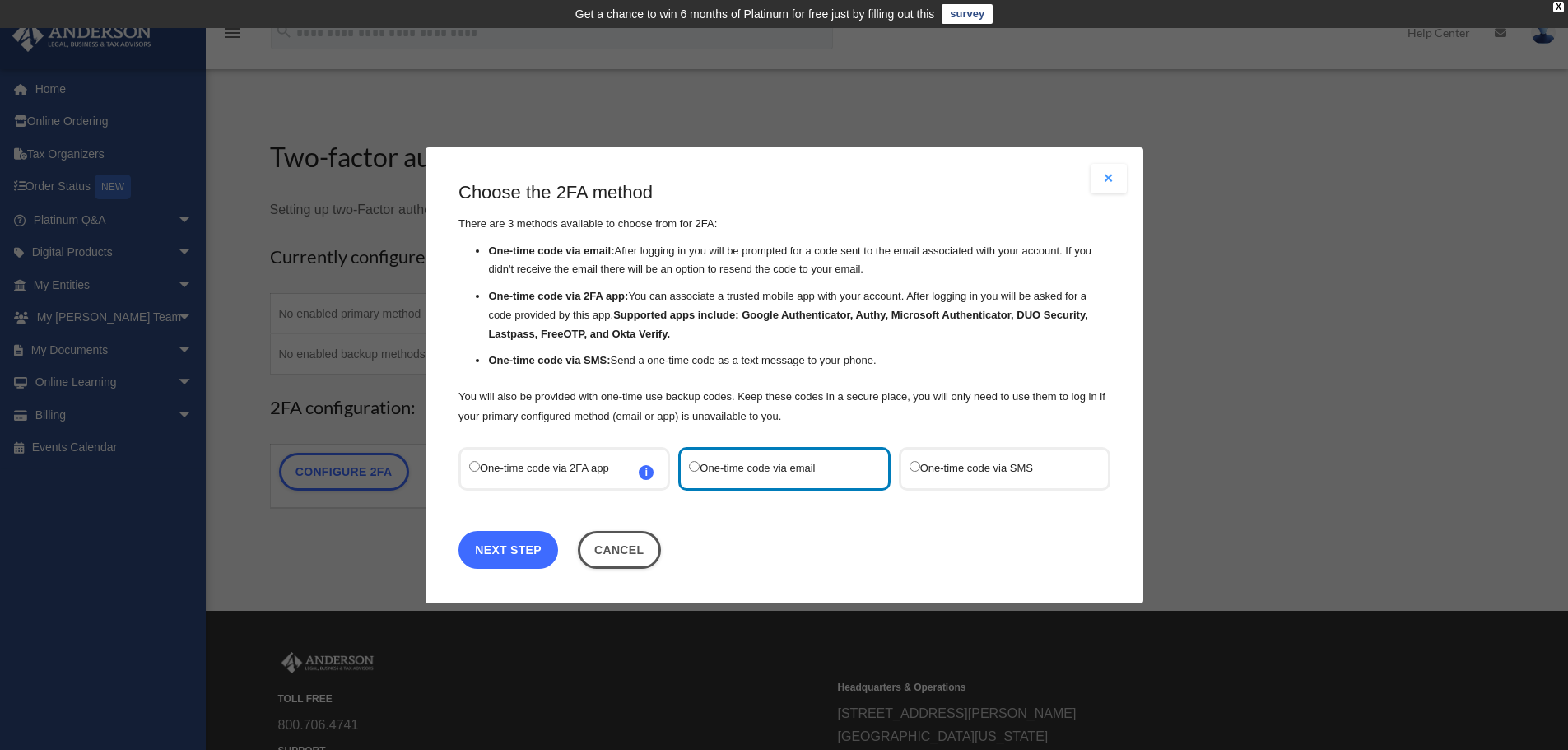
click at [480, 547] on link "Next Step" at bounding box center [508, 549] width 99 height 38
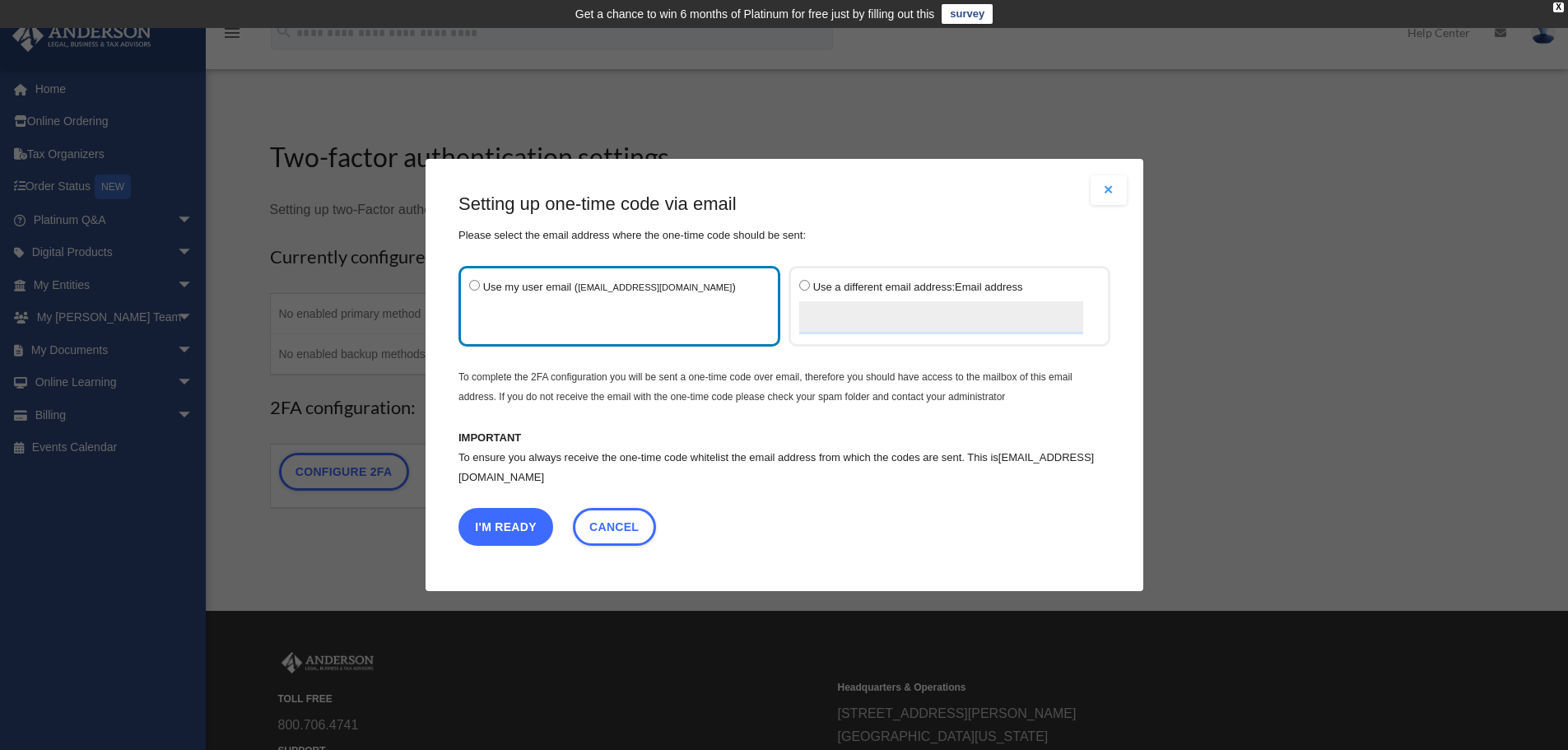
click at [505, 521] on button "I'm Ready" at bounding box center [505, 527] width 94 height 38
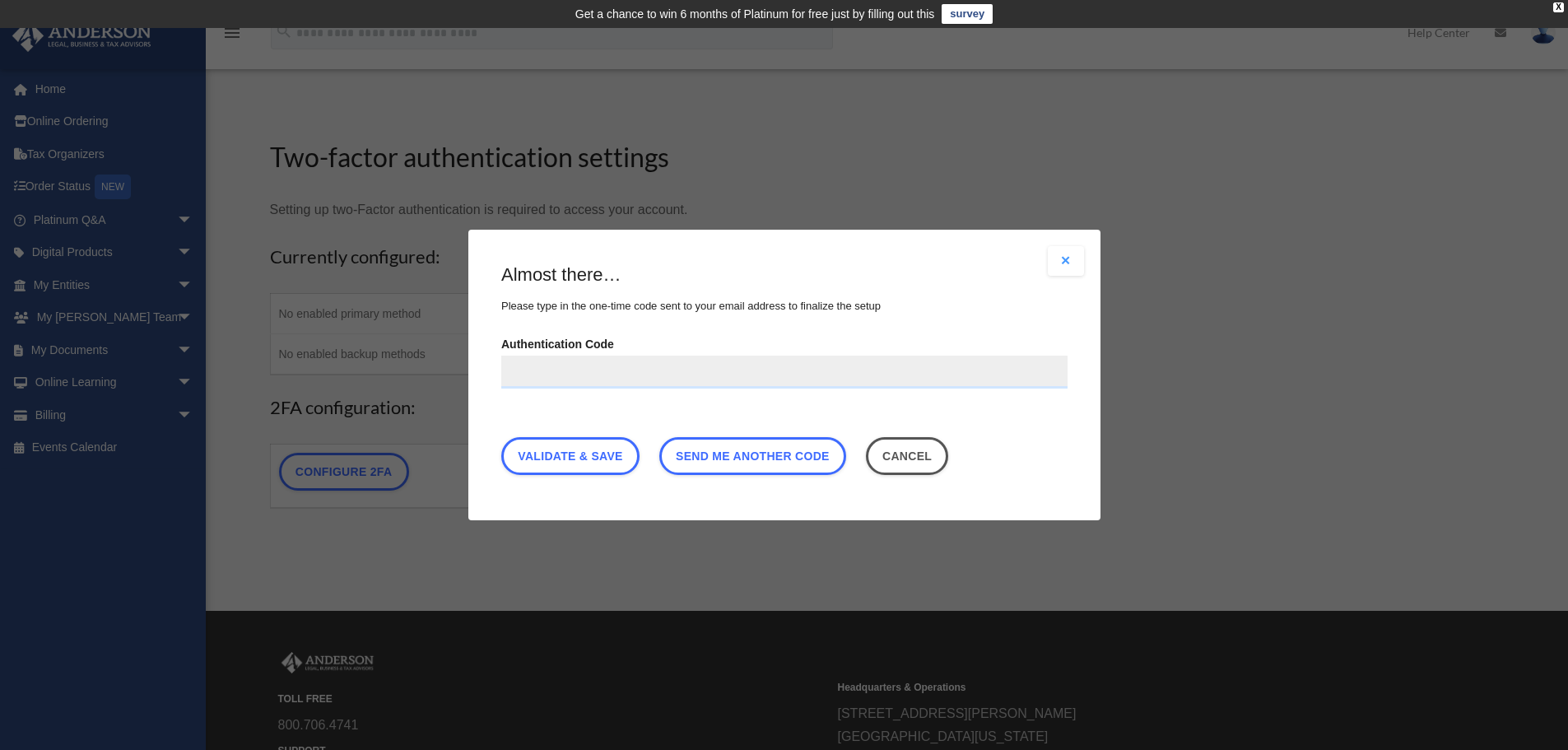
click at [678, 372] on input "Authentication Code" at bounding box center [784, 371] width 567 height 33
paste input "******"
type input "******"
click at [562, 455] on link "Validate & Save" at bounding box center [570, 455] width 138 height 38
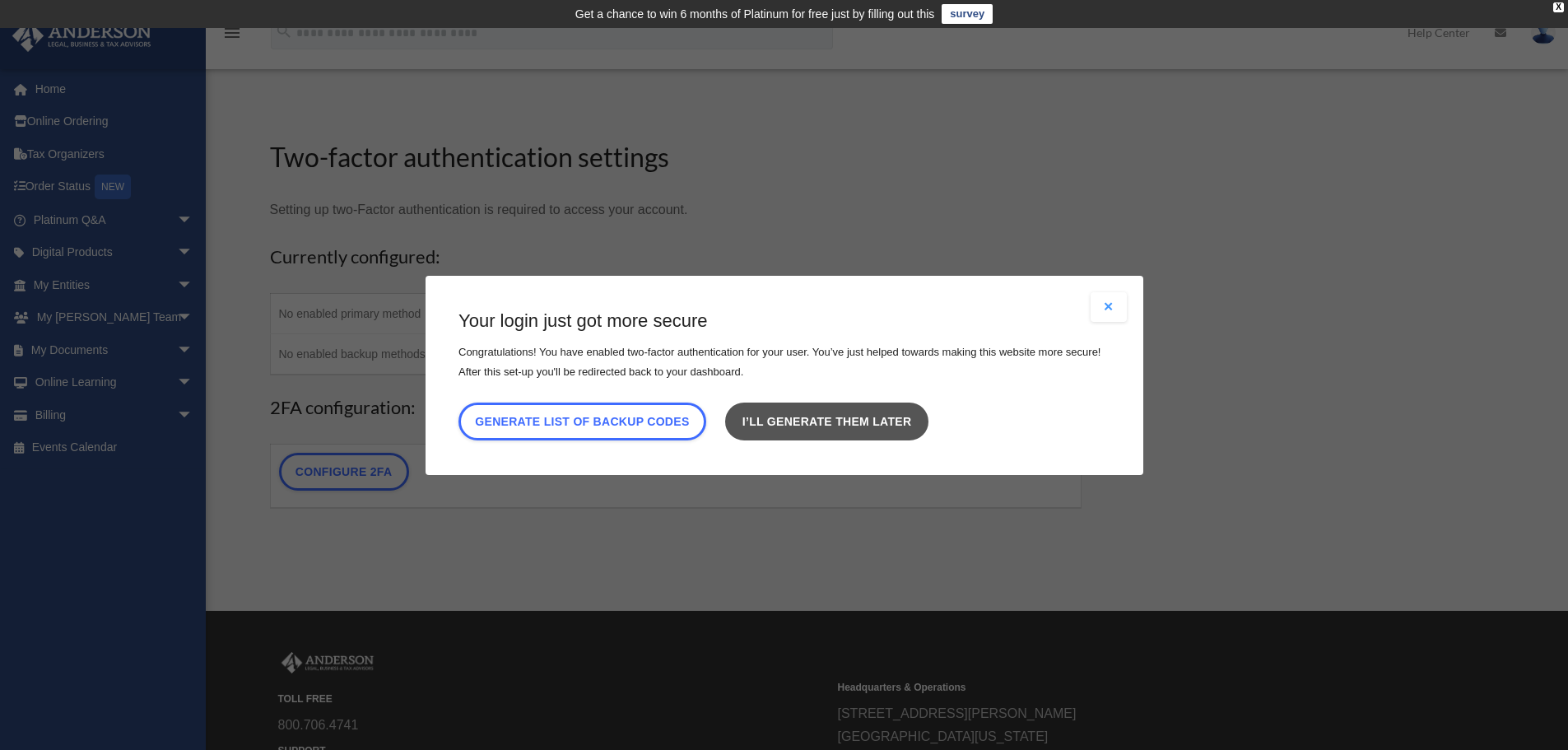
click at [837, 420] on link "I’ll generate them later" at bounding box center [827, 421] width 202 height 38
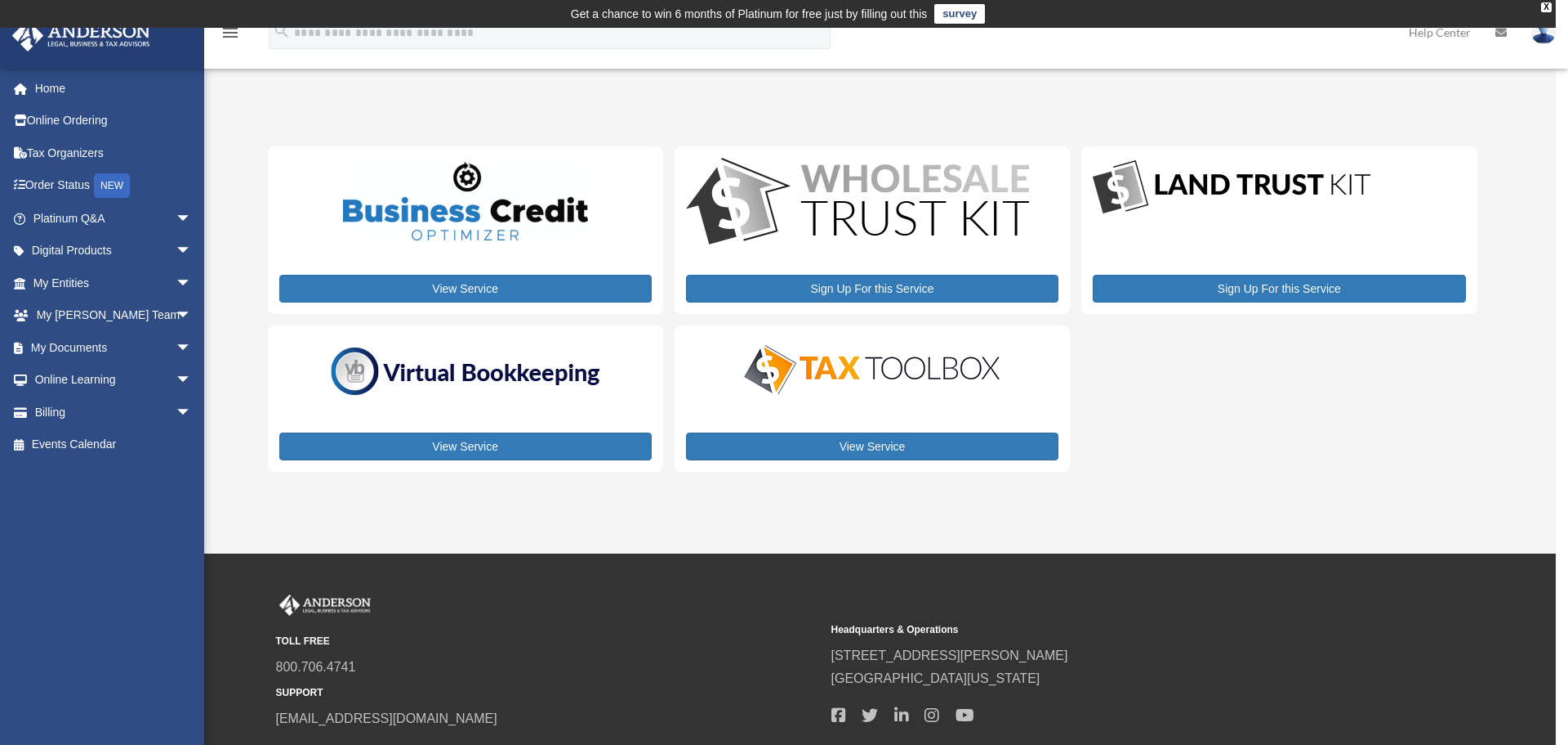
click at [1320, 405] on div "View Service Sign Up For this Service Sign Up For this Service View Service Vie…" at bounding box center [873, 308] width 1209 height 325
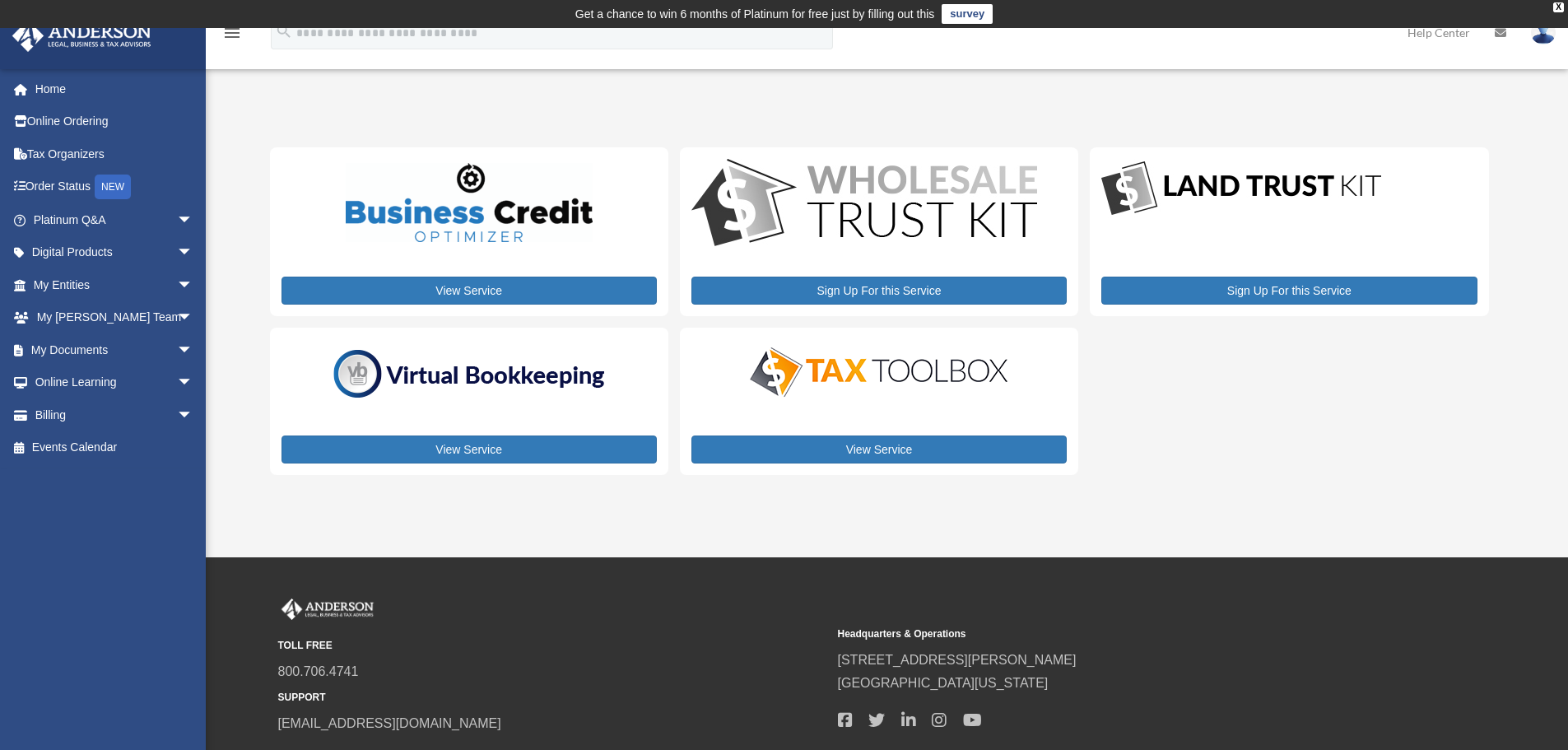
click at [1242, 408] on div "View Service Sign Up For this Service Sign Up For this Service View Service Vie…" at bounding box center [879, 311] width 1219 height 327
click at [177, 249] on span "arrow_drop_down" at bounding box center [193, 253] width 33 height 34
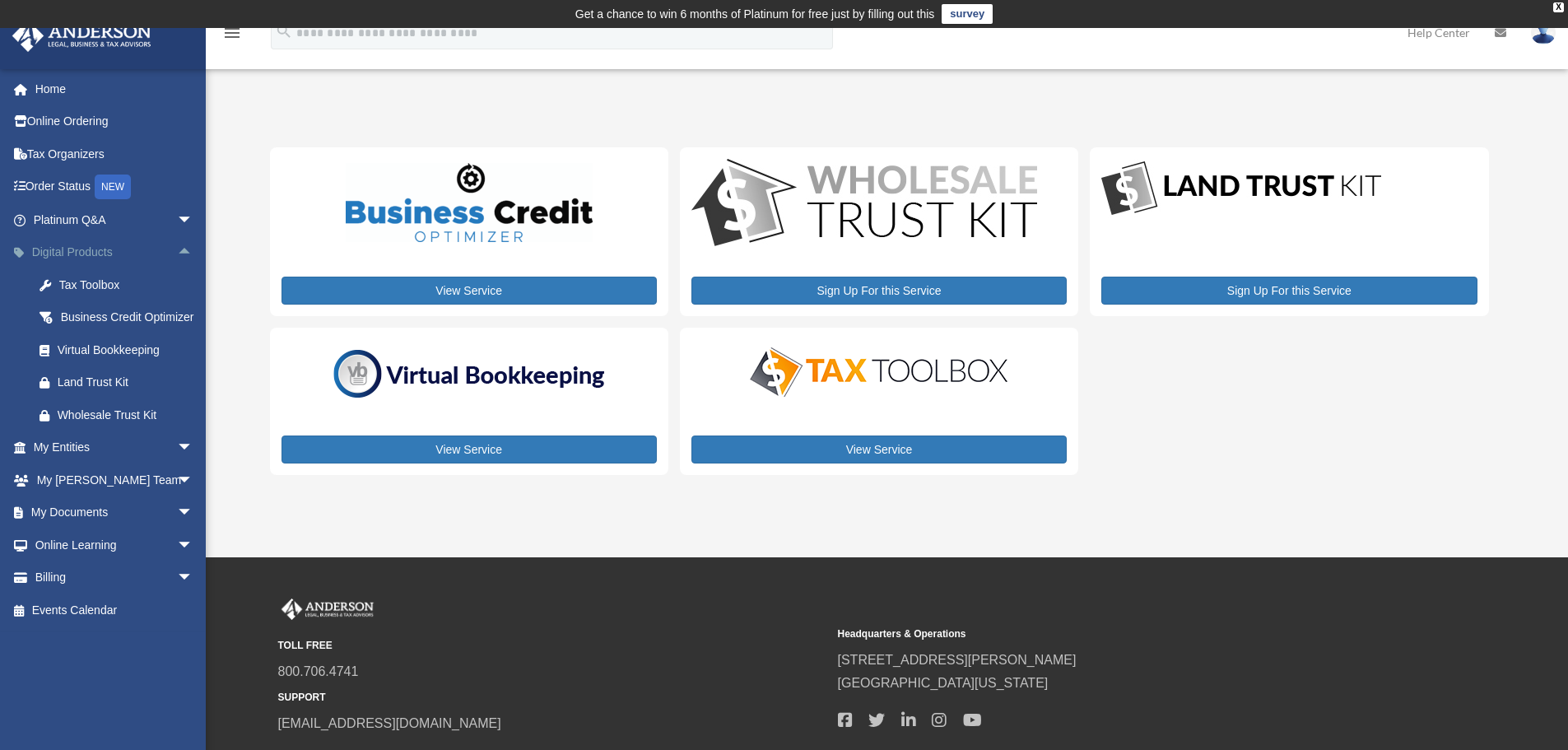
click at [179, 248] on span "arrow_drop_up" at bounding box center [193, 253] width 33 height 34
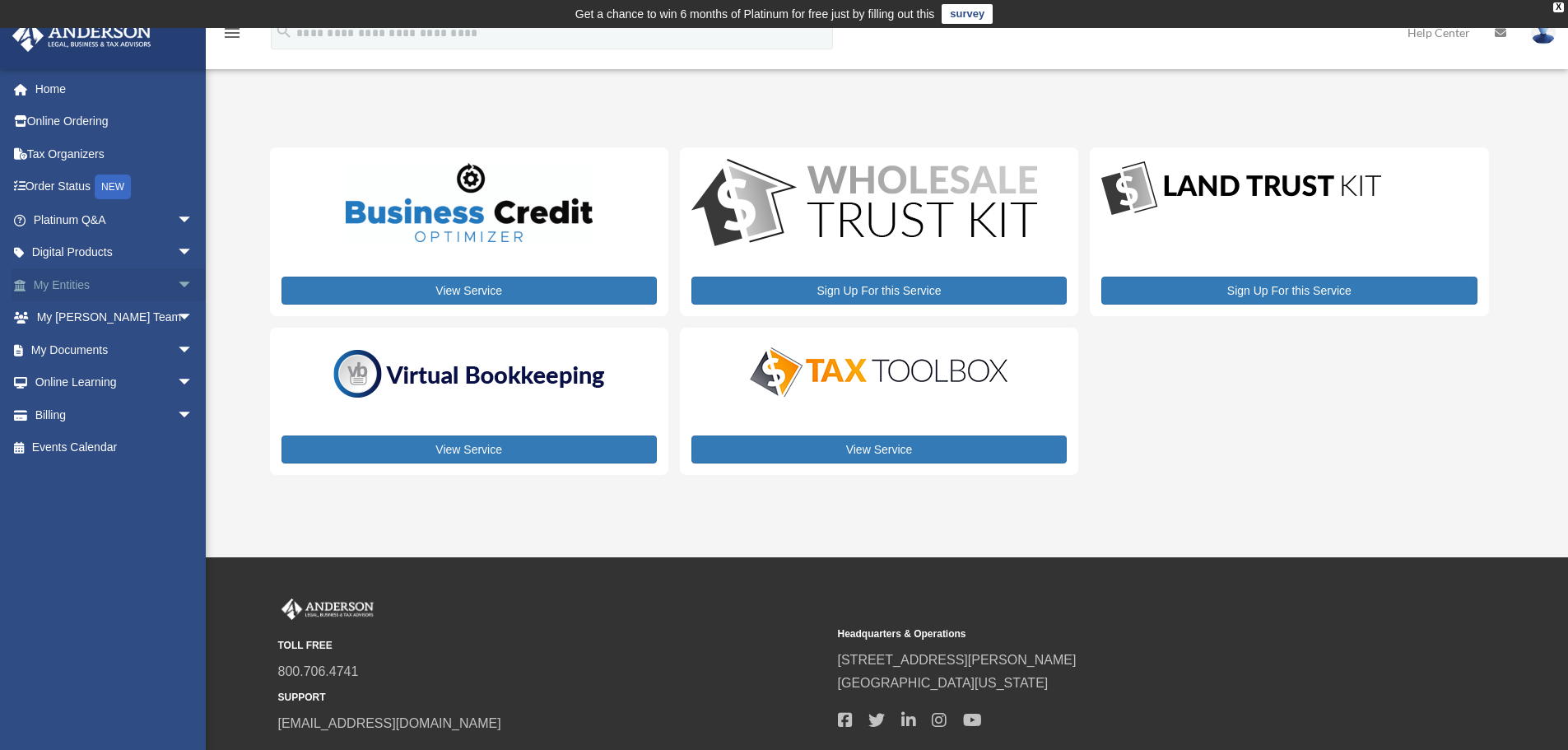
click at [177, 278] on span "arrow_drop_down" at bounding box center [193, 285] width 33 height 34
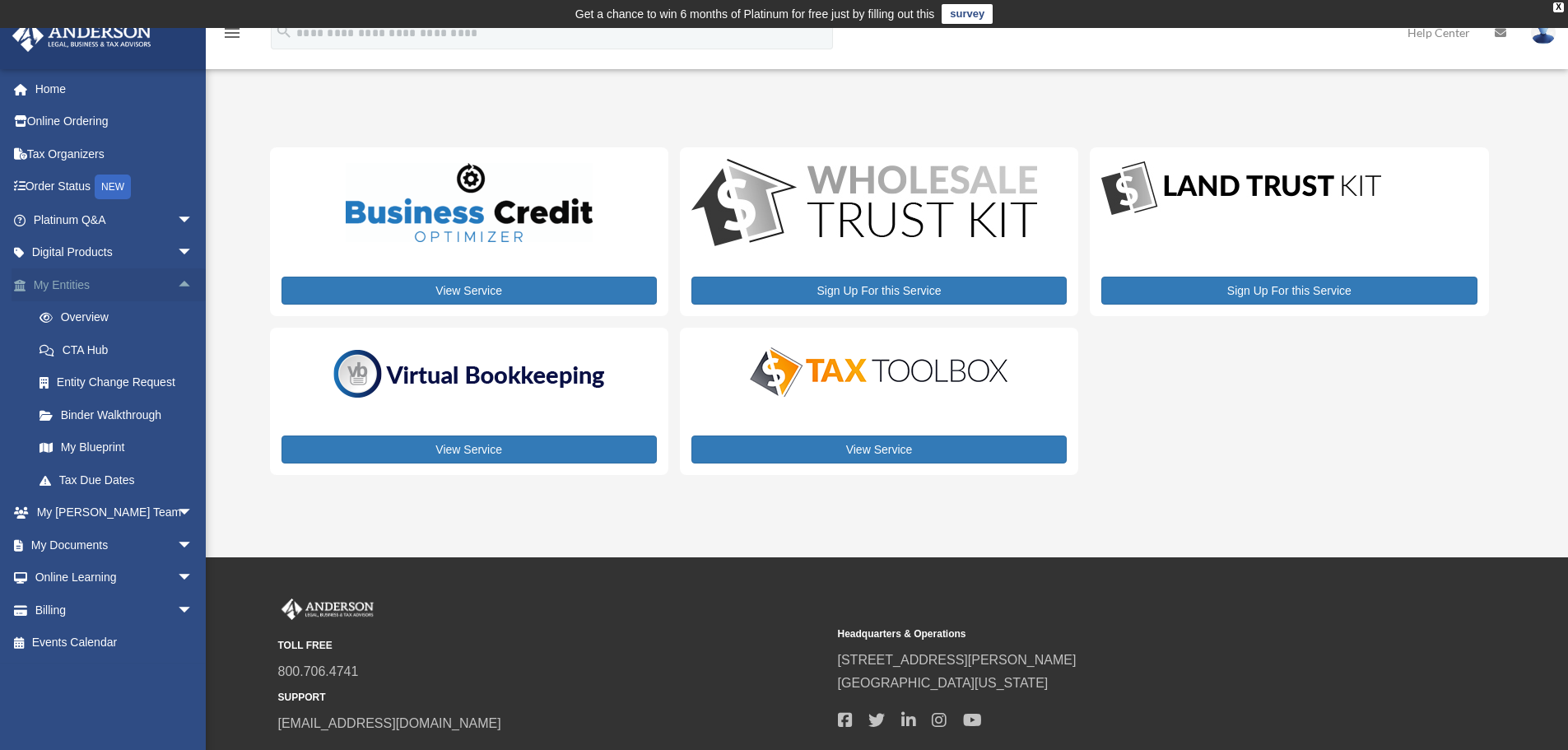
click at [177, 277] on span "arrow_drop_up" at bounding box center [193, 285] width 33 height 34
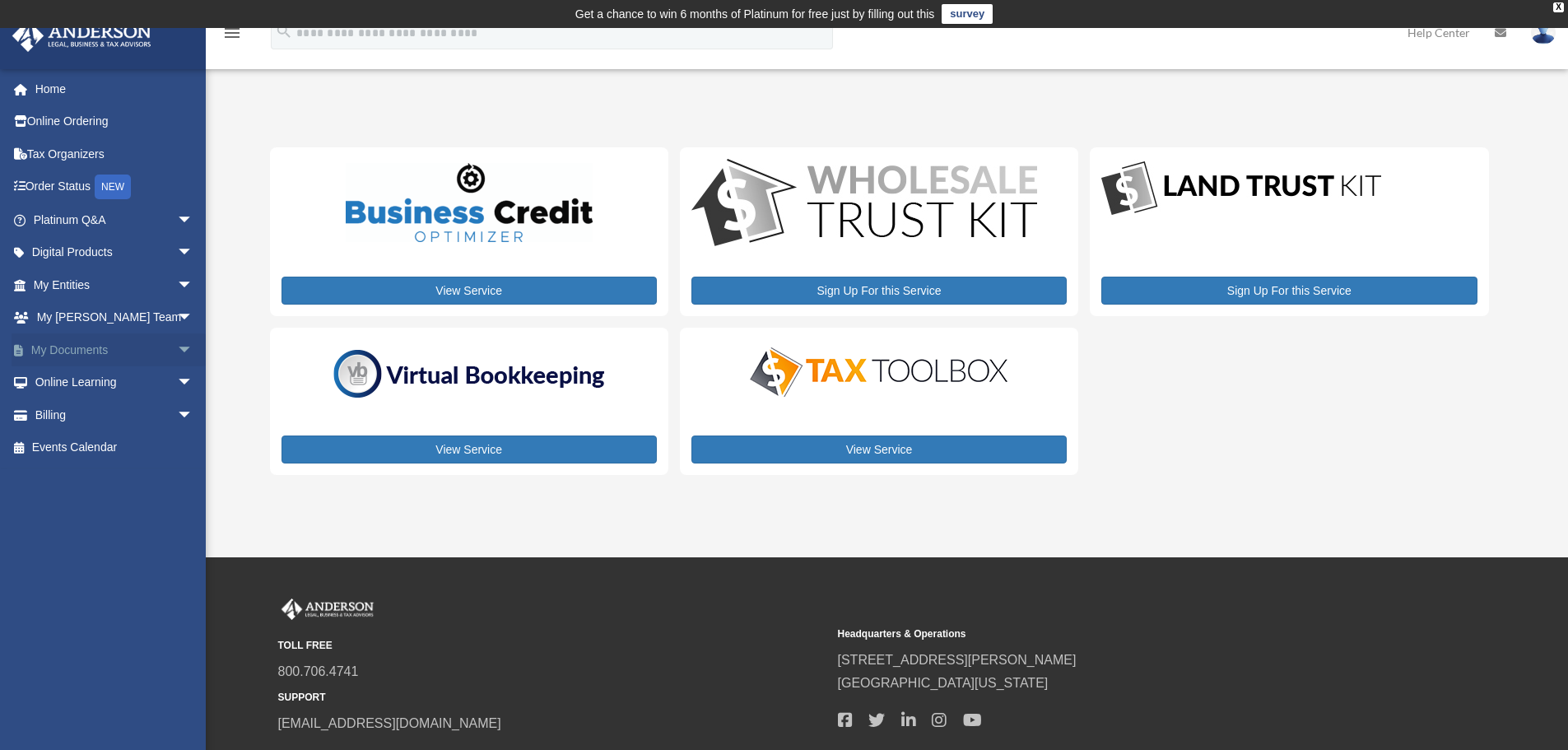
click at [177, 341] on span "arrow_drop_down" at bounding box center [193, 350] width 33 height 34
click at [177, 341] on span "arrow_drop_up" at bounding box center [193, 350] width 33 height 34
click at [177, 383] on span "arrow_drop_down" at bounding box center [193, 383] width 33 height 34
click at [177, 380] on span "arrow_drop_up" at bounding box center [193, 383] width 33 height 34
click at [177, 218] on span "arrow_drop_down" at bounding box center [193, 220] width 33 height 34
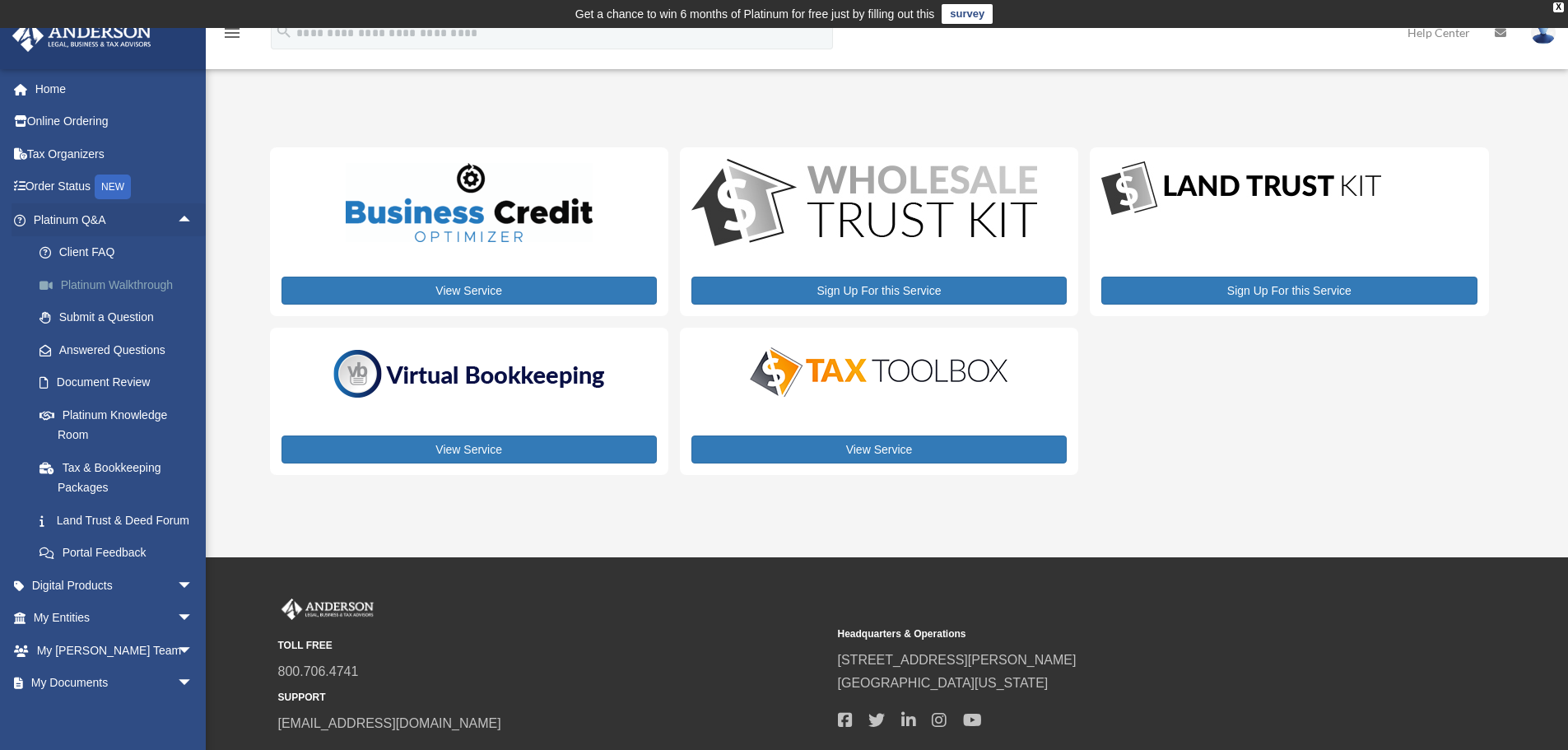
click at [146, 281] on link "Platinum Walkthrough" at bounding box center [120, 284] width 196 height 33
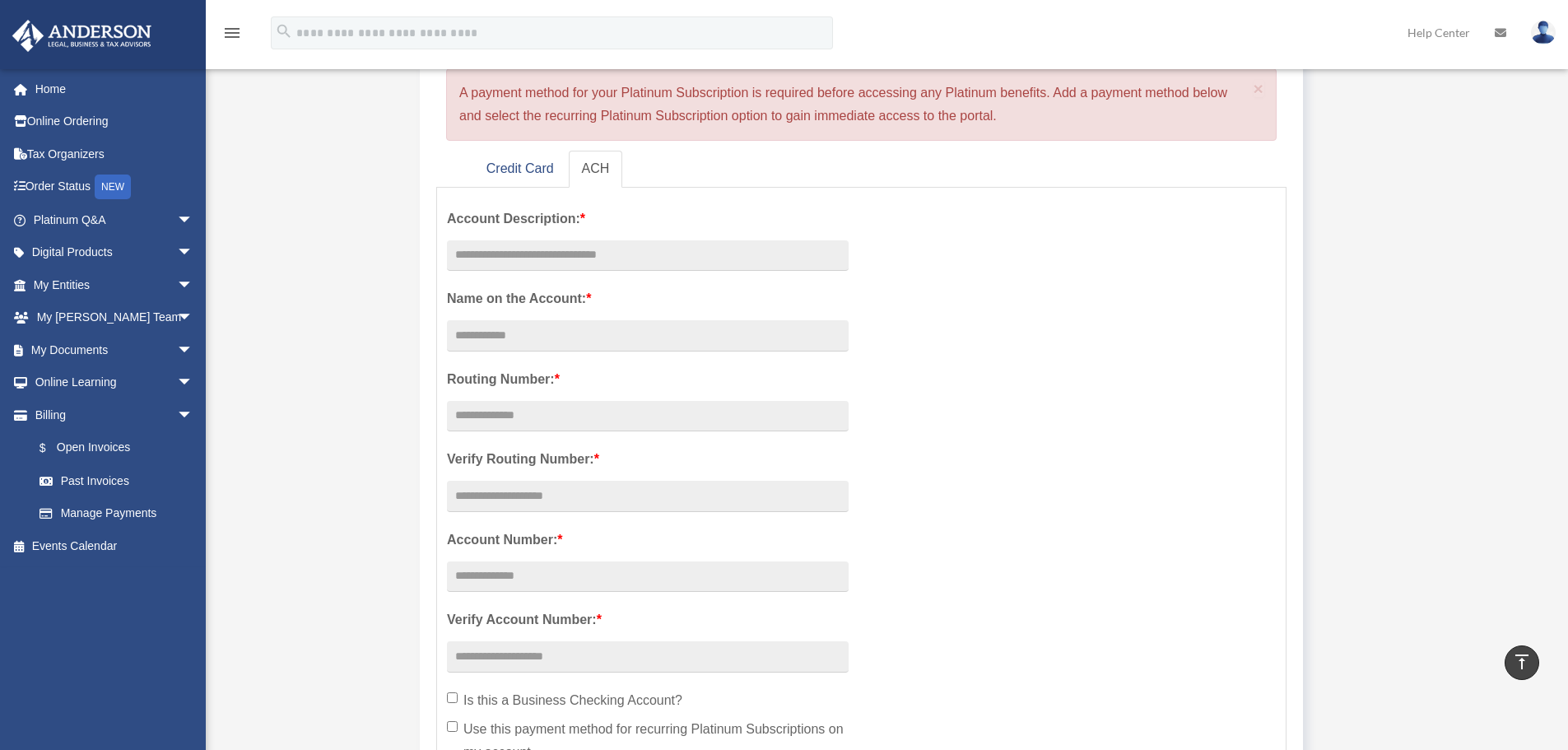
scroll to position [165, 0]
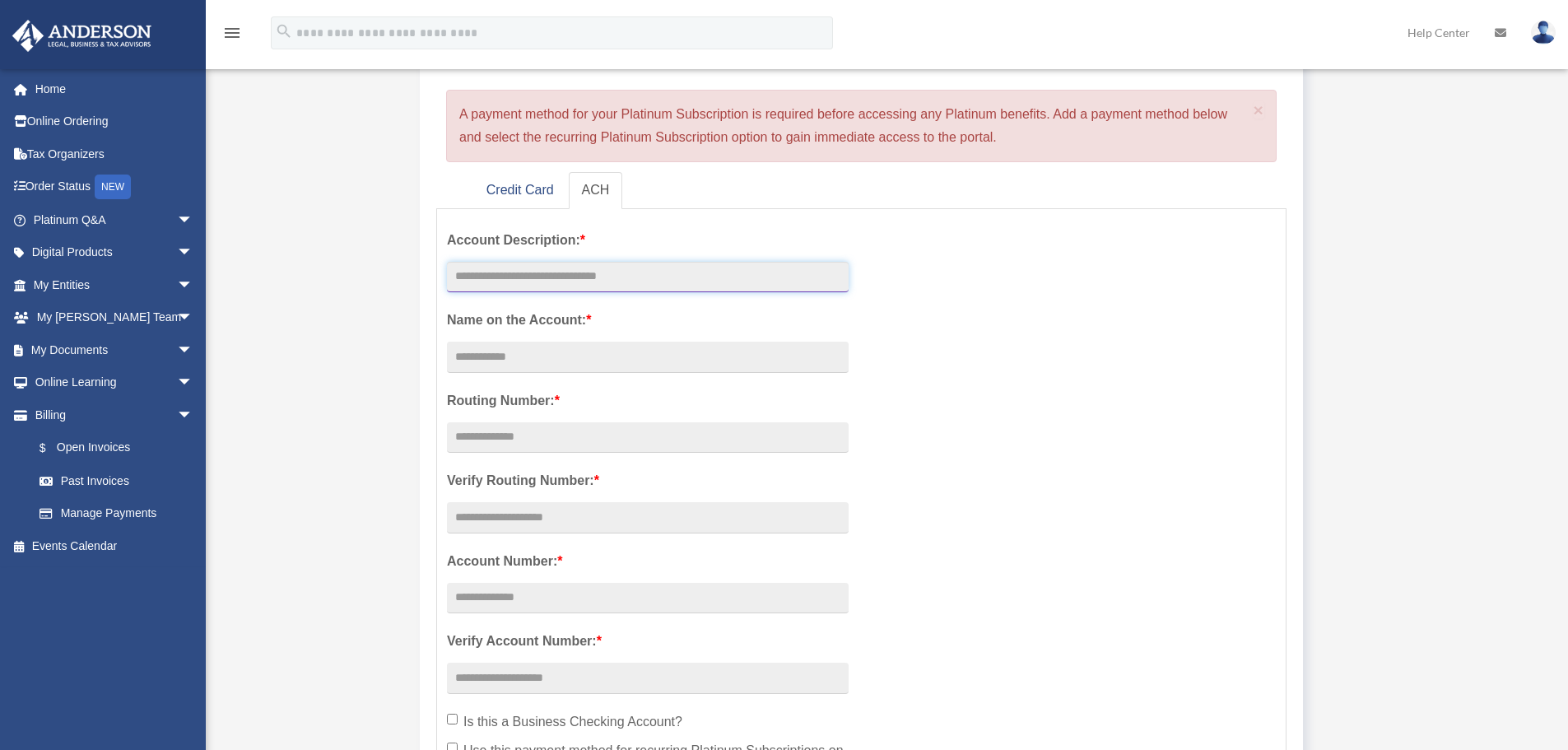
click at [460, 278] on input "text" at bounding box center [647, 278] width 402 height 32
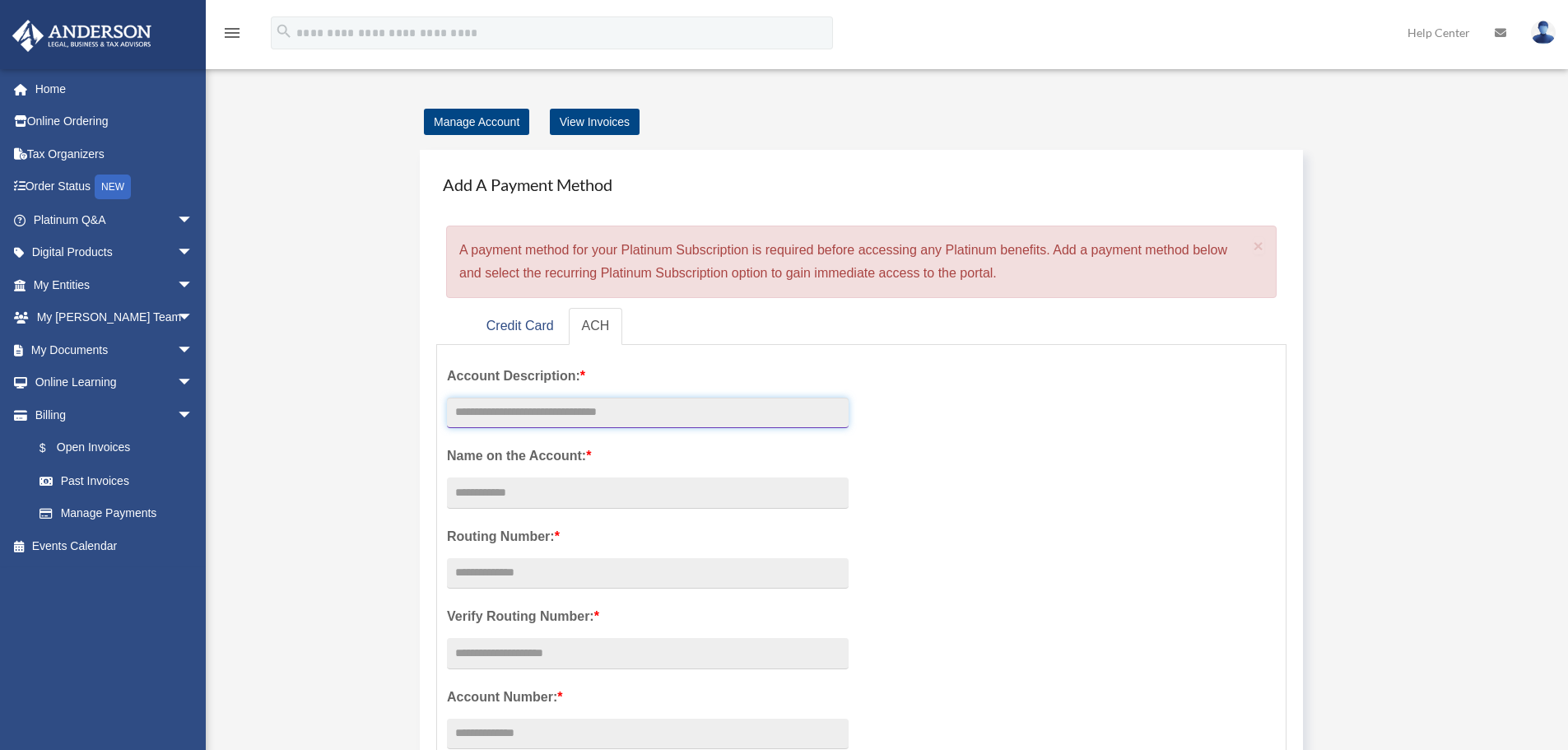
scroll to position [0, 0]
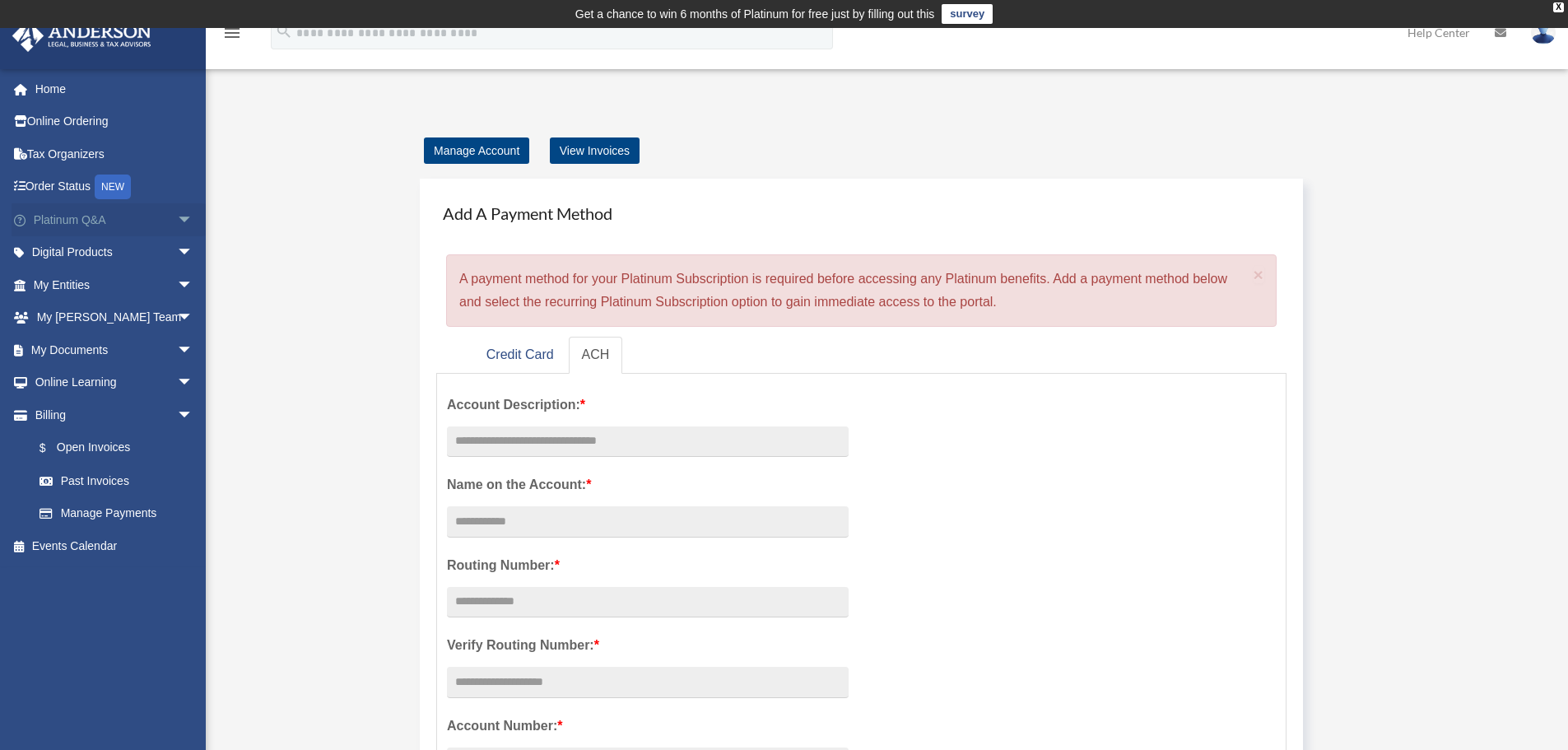
click at [177, 214] on span "arrow_drop_down" at bounding box center [193, 220] width 33 height 34
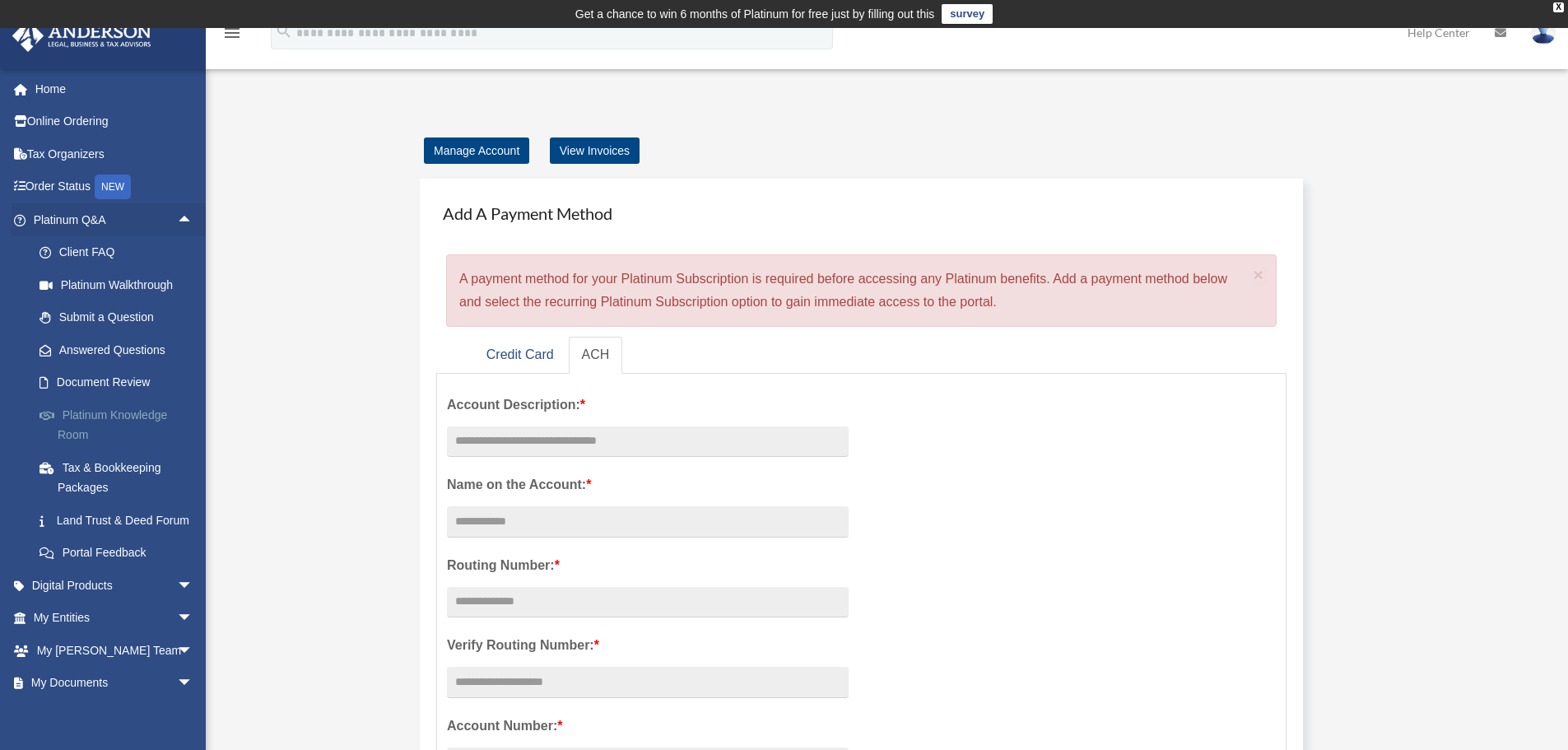
click at [129, 410] on link "Platinum Knowledge Room" at bounding box center [120, 424] width 196 height 53
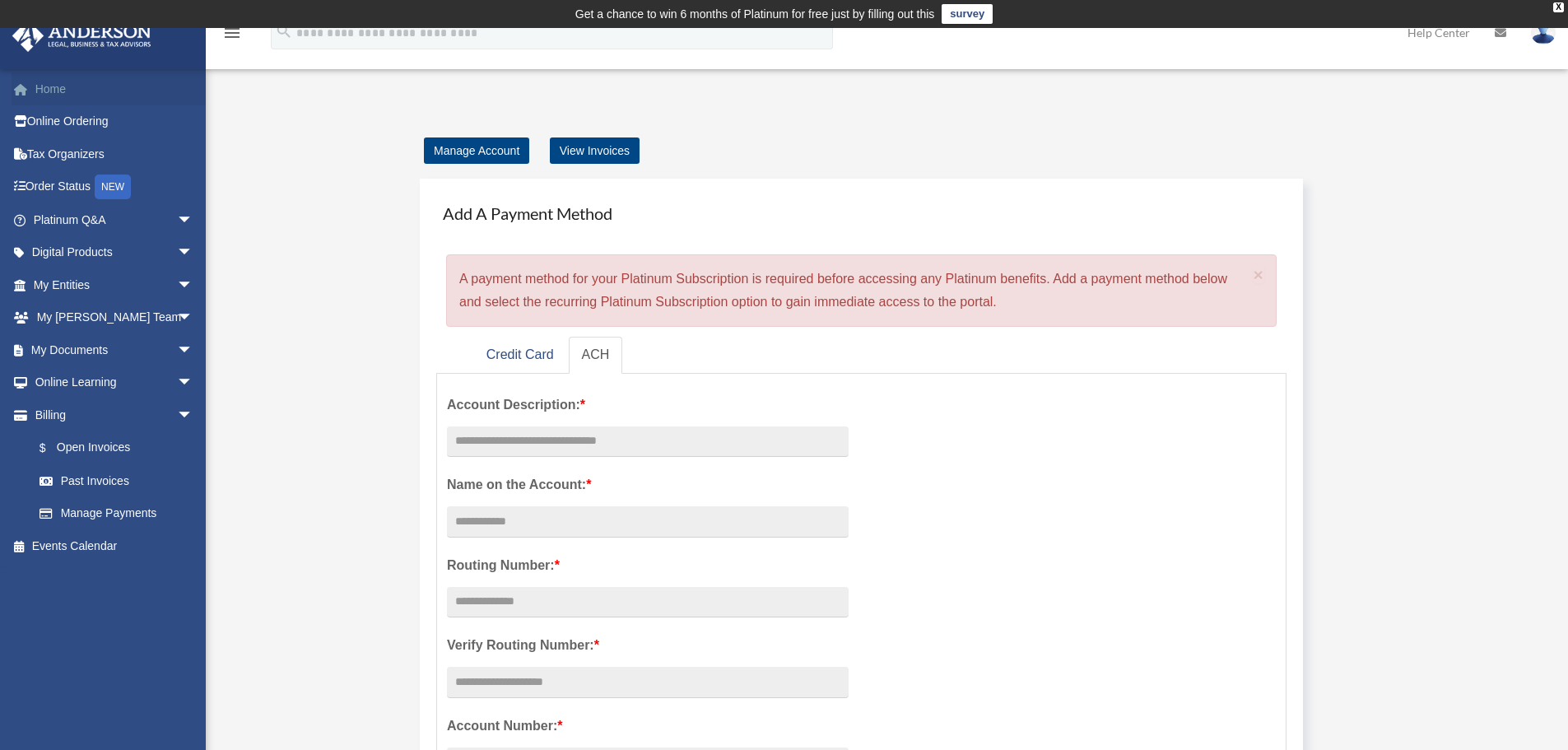
click at [50, 86] on link "Home" at bounding box center [115, 88] width 206 height 33
click at [1539, 39] on img at bounding box center [1543, 33] width 25 height 24
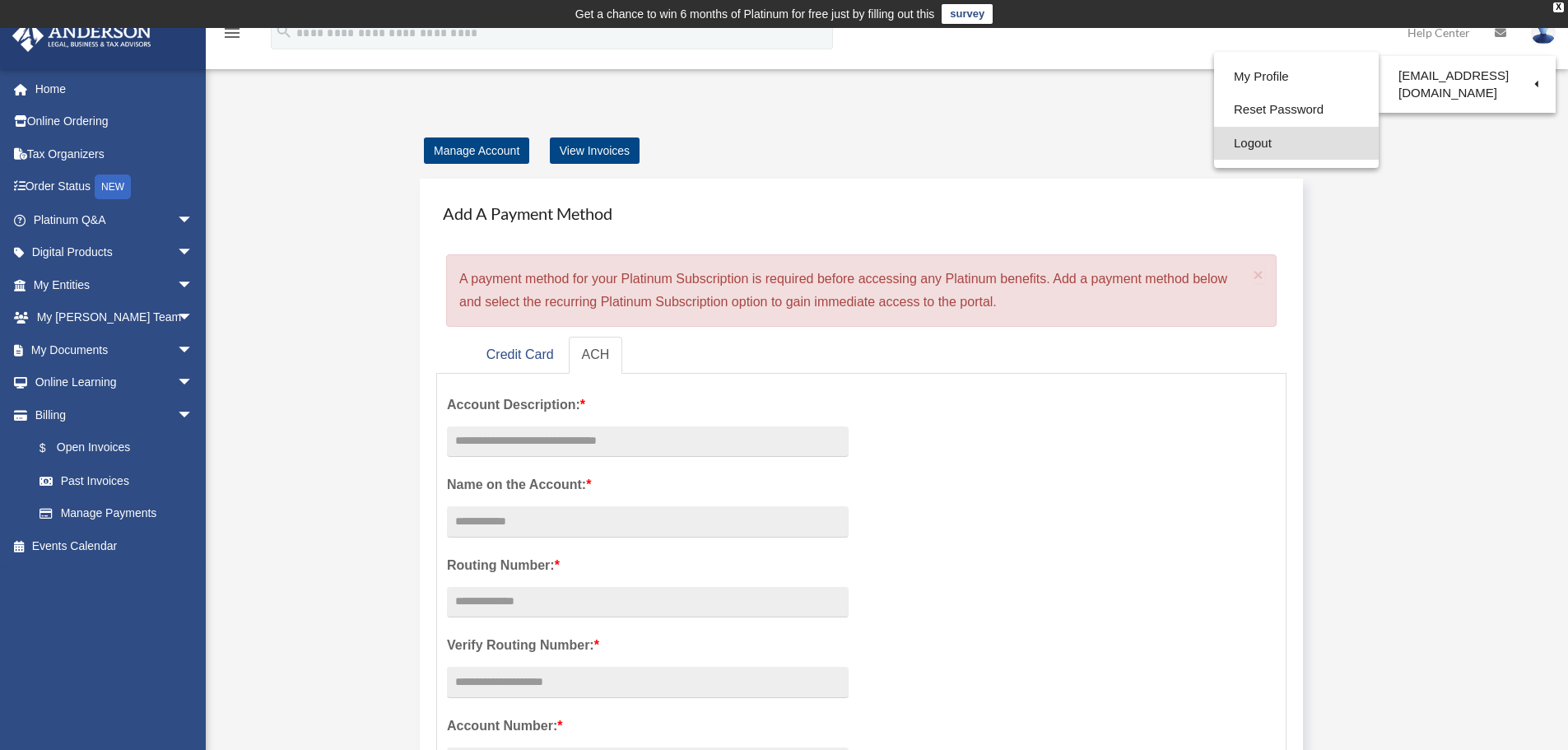
click at [1221, 138] on link "Logout" at bounding box center [1296, 144] width 165 height 34
